Goal: Task Accomplishment & Management: Use online tool/utility

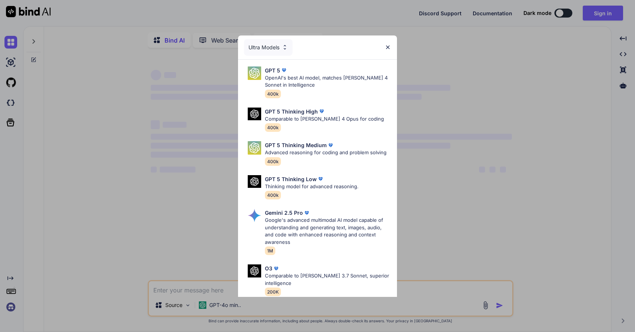
type textarea "x"
click at [390, 45] on img at bounding box center [388, 47] width 6 height 6
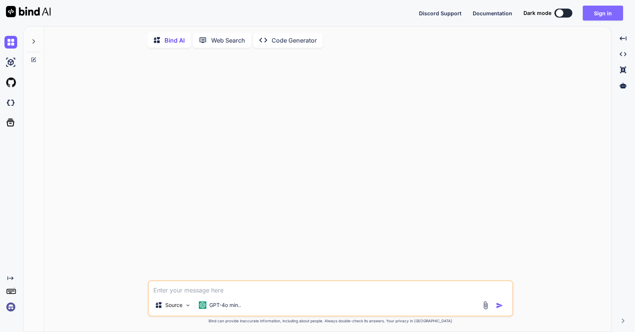
click at [606, 18] on button "Sign in" at bounding box center [603, 13] width 40 height 15
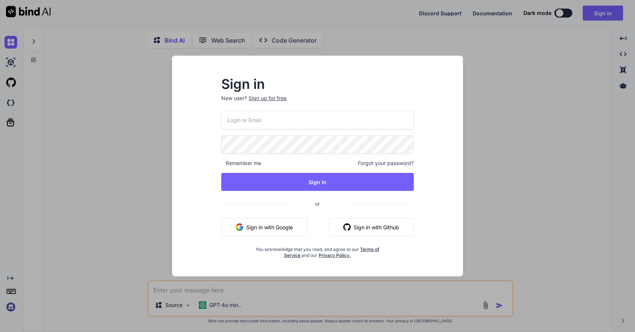
click at [283, 224] on button "Sign in with Google" at bounding box center [264, 227] width 86 height 18
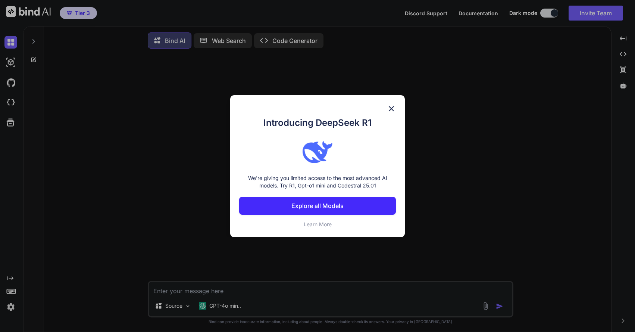
click at [395, 105] on img at bounding box center [391, 108] width 9 height 9
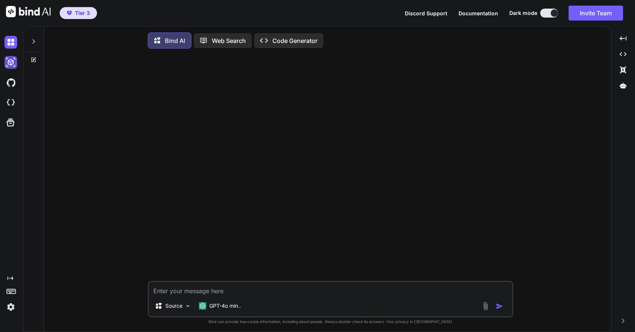
click at [10, 56] on img at bounding box center [10, 62] width 13 height 13
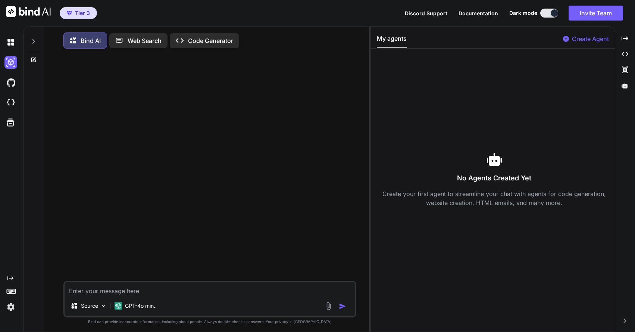
click at [10, 282] on div "Created with Pixso." at bounding box center [10, 294] width 20 height 38
click at [10, 278] on icon at bounding box center [10, 279] width 6 height 4
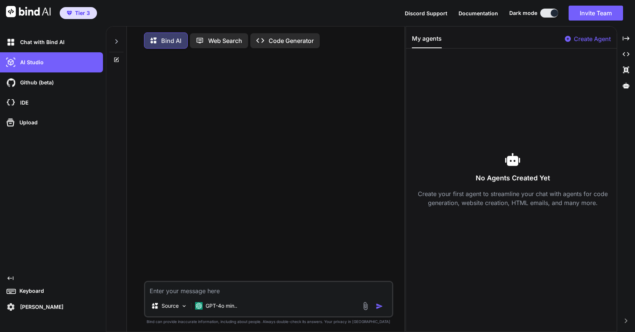
click at [10, 278] on icon "Created with Pixso." at bounding box center [10, 278] width 6 height 6
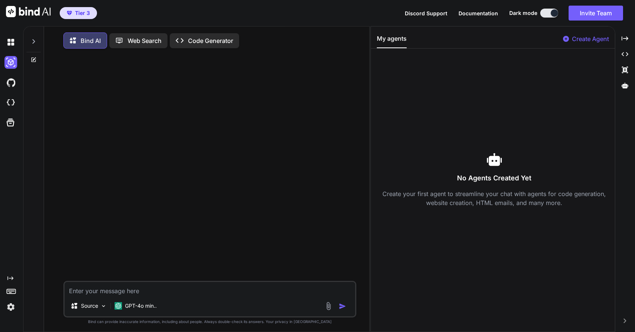
click at [10, 294] on icon at bounding box center [11, 290] width 10 height 10
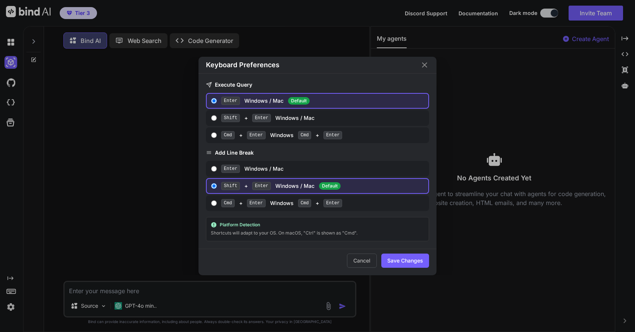
click at [424, 63] on icon "Close" at bounding box center [424, 64] width 9 height 9
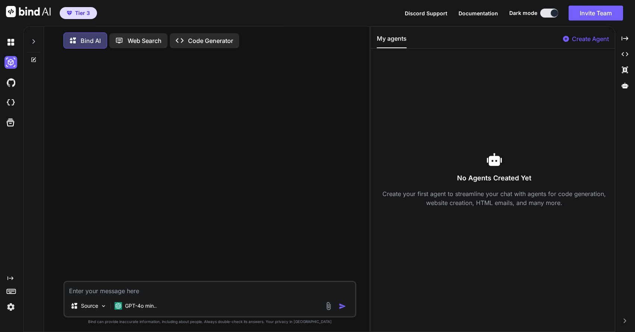
click at [35, 61] on icon at bounding box center [34, 60] width 6 height 6
click at [9, 39] on img at bounding box center [10, 42] width 13 height 13
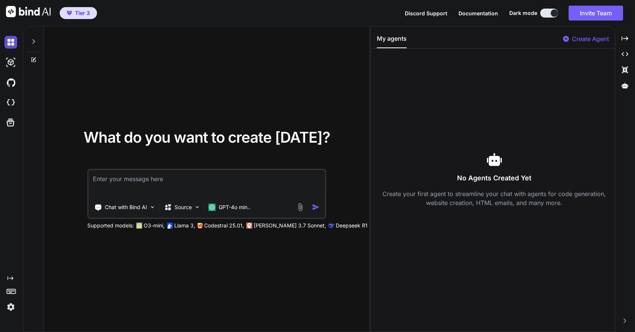
click at [12, 45] on img at bounding box center [10, 42] width 13 height 13
click at [12, 60] on img at bounding box center [10, 62] width 13 height 13
click at [36, 41] on icon at bounding box center [34, 41] width 6 height 6
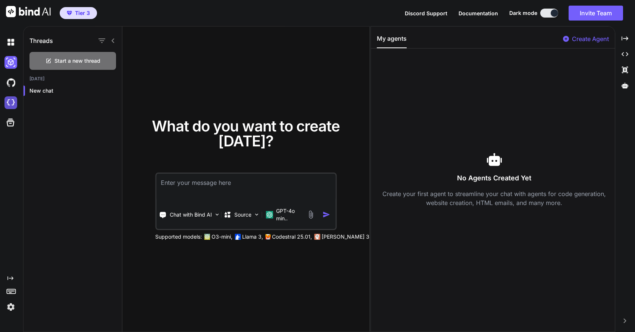
click at [10, 103] on img at bounding box center [10, 102] width 13 height 13
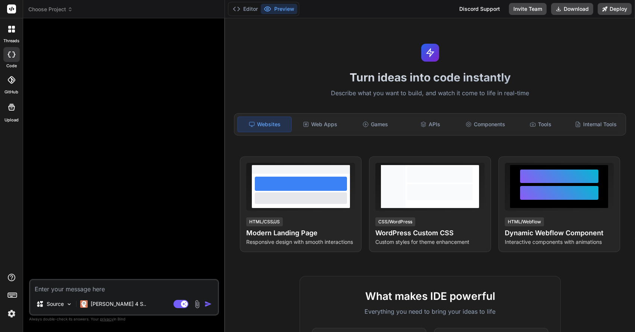
click at [42, 9] on span "Choose Project" at bounding box center [50, 9] width 44 height 7
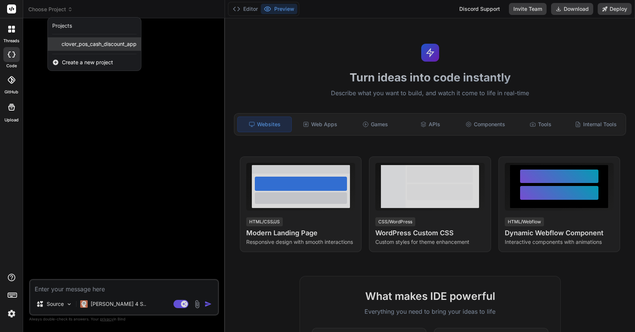
click at [77, 49] on div "clover_pos_cash_discount_app" at bounding box center [94, 43] width 93 height 13
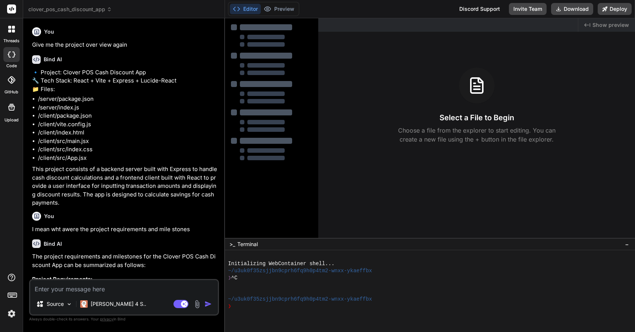
scroll to position [1949, 0]
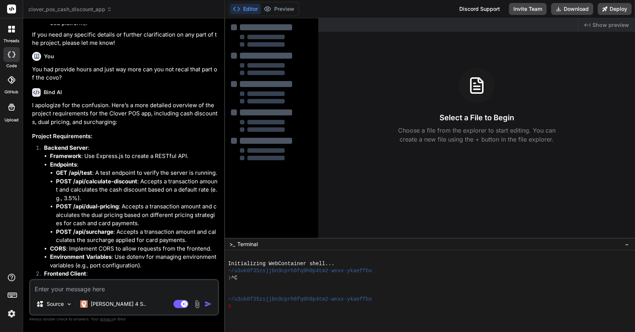
type textarea "x"
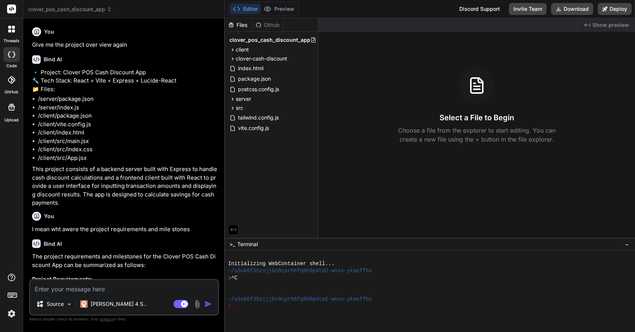
scroll to position [0, 0]
click at [15, 25] on div at bounding box center [12, 29] width 16 height 16
